Goal: Transaction & Acquisition: Book appointment/travel/reservation

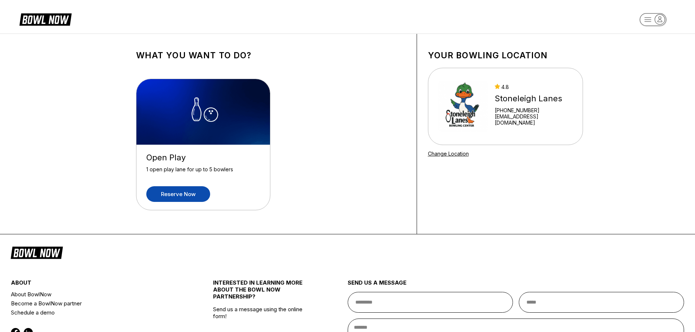
click at [179, 193] on link "Reserve now" at bounding box center [178, 194] width 64 height 16
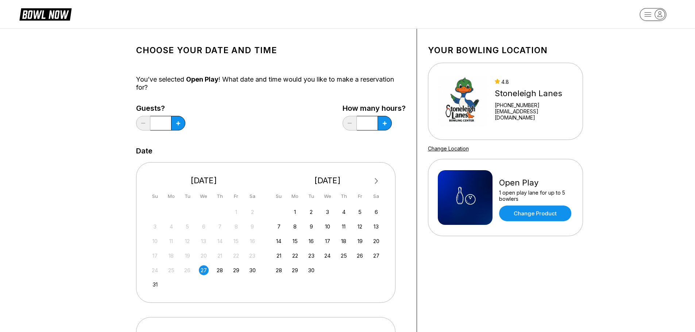
scroll to position [36, 0]
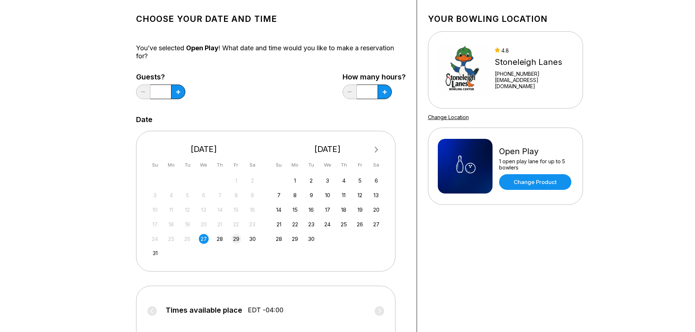
click at [237, 239] on div "29" at bounding box center [236, 239] width 10 height 10
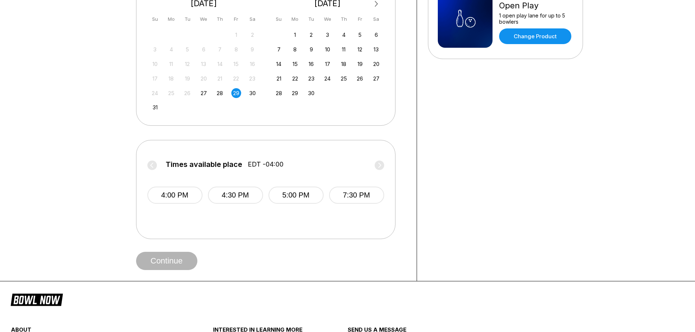
click at [382, 162] on label "Times available place EDT -04:00" at bounding box center [265, 166] width 237 height 12
click at [352, 195] on button "7:30 PM" at bounding box center [356, 195] width 55 height 17
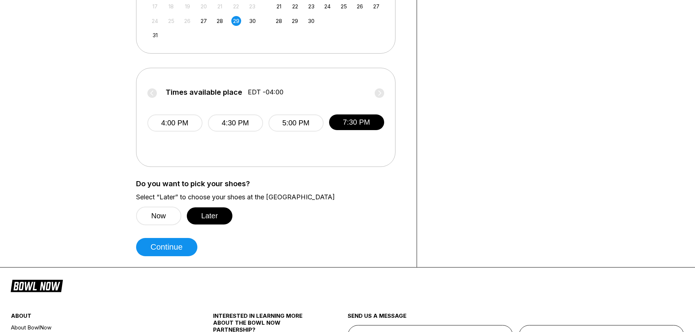
scroll to position [255, 0]
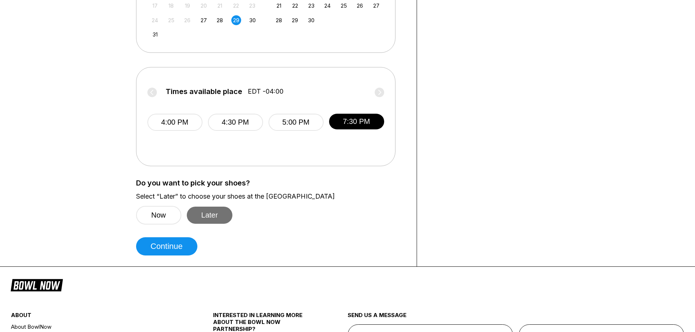
click at [214, 214] on button "Later" at bounding box center [210, 215] width 46 height 17
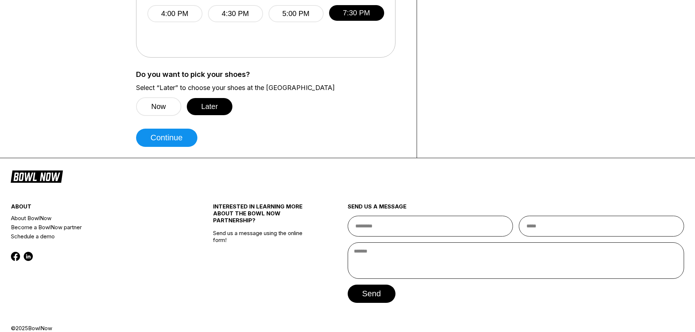
scroll to position [365, 0]
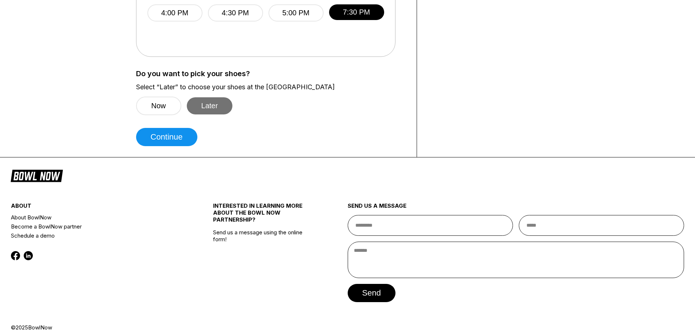
click at [216, 113] on button "Later" at bounding box center [210, 105] width 46 height 17
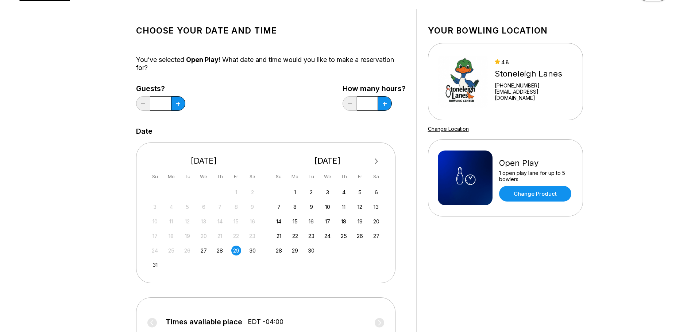
scroll to position [36, 0]
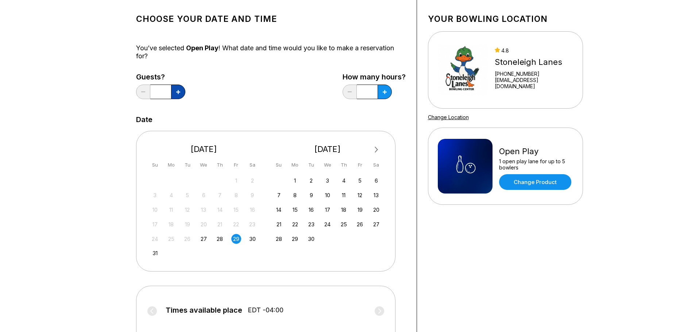
click at [183, 94] on button at bounding box center [178, 92] width 14 height 15
type input "*"
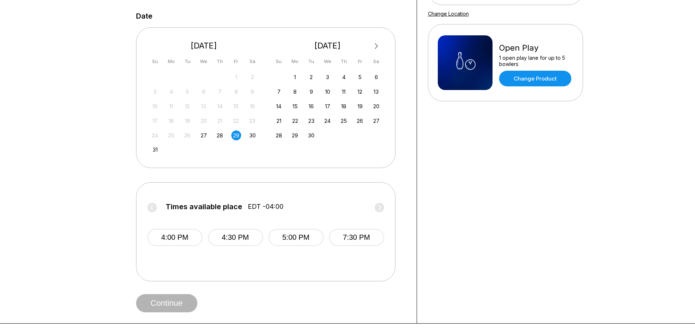
scroll to position [182, 0]
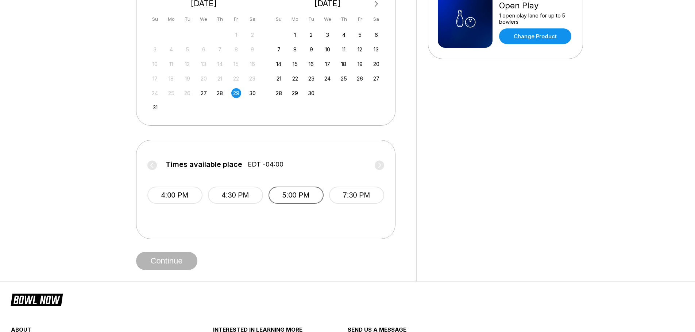
click at [306, 196] on button "5:00 PM" at bounding box center [295, 195] width 55 height 17
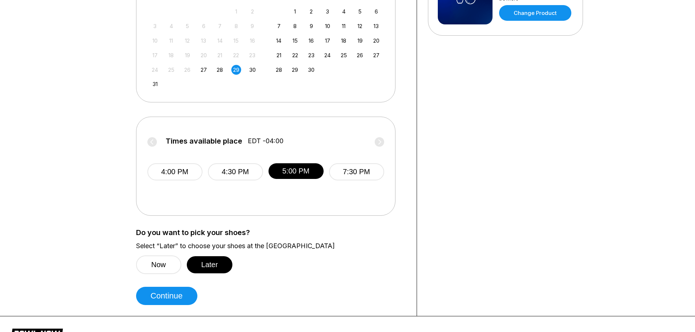
scroll to position [219, 0]
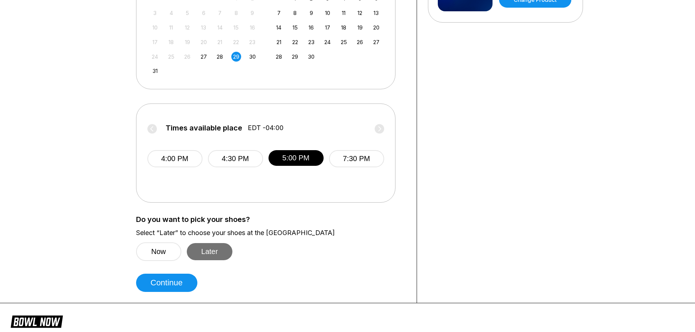
click at [201, 255] on button "Later" at bounding box center [210, 251] width 46 height 17
click at [179, 287] on button "Continue" at bounding box center [166, 283] width 61 height 18
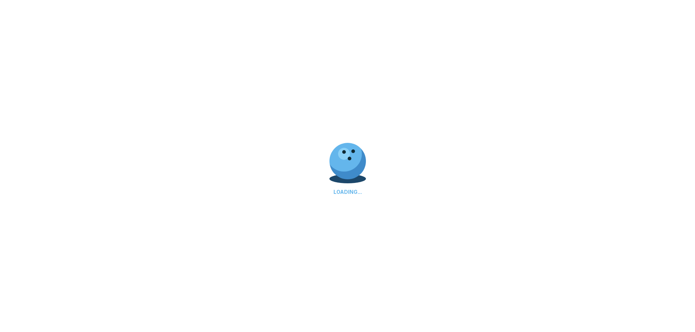
select select "**"
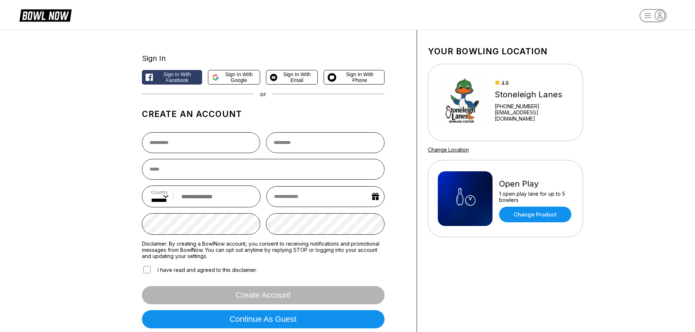
scroll to position [0, 0]
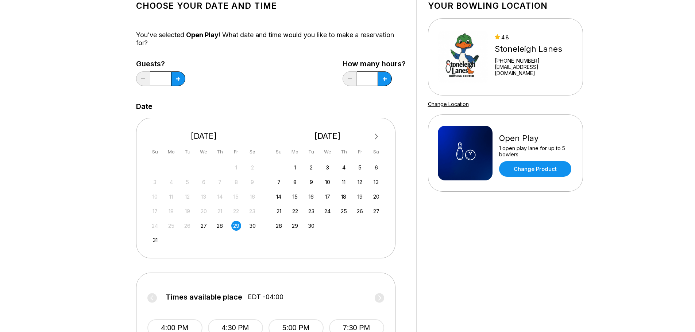
scroll to position [36, 0]
